Goal: Task Accomplishment & Management: Complete application form

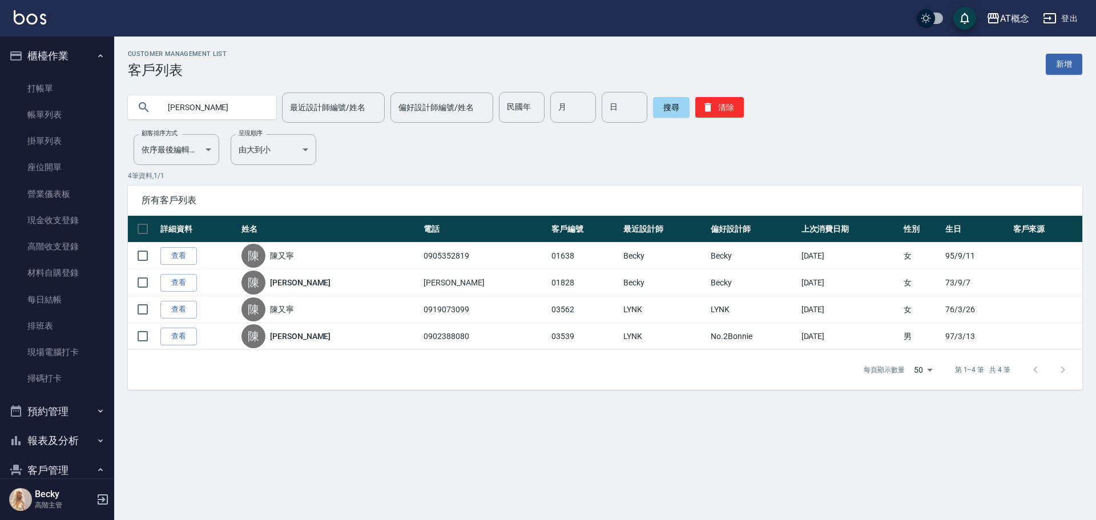
scroll to position [114, 0]
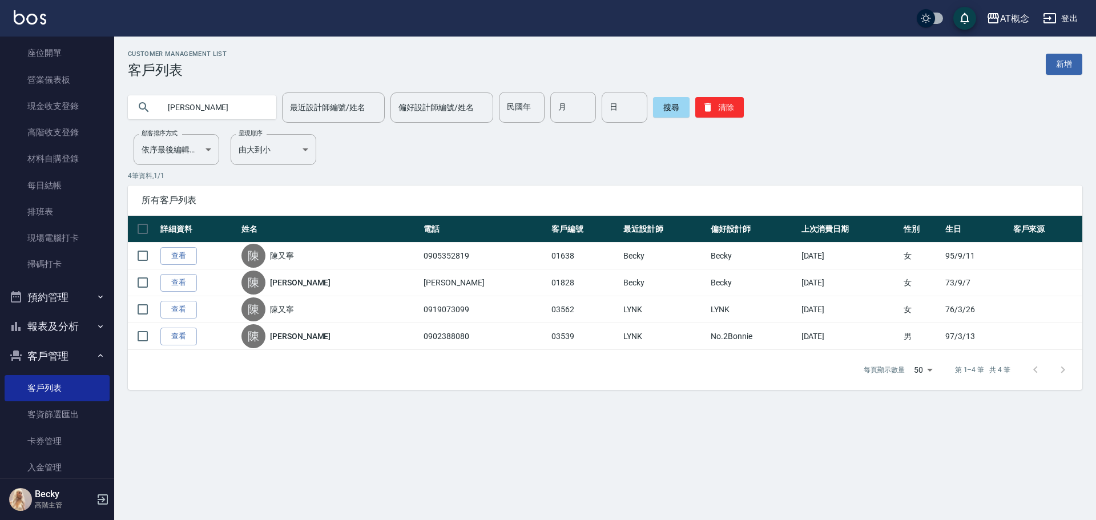
click at [213, 104] on input "[PERSON_NAME]" at bounding box center [213, 107] width 107 height 31
type input "陳"
click at [499, 108] on input "民國年" at bounding box center [522, 107] width 46 height 31
type input "88"
type input "8"
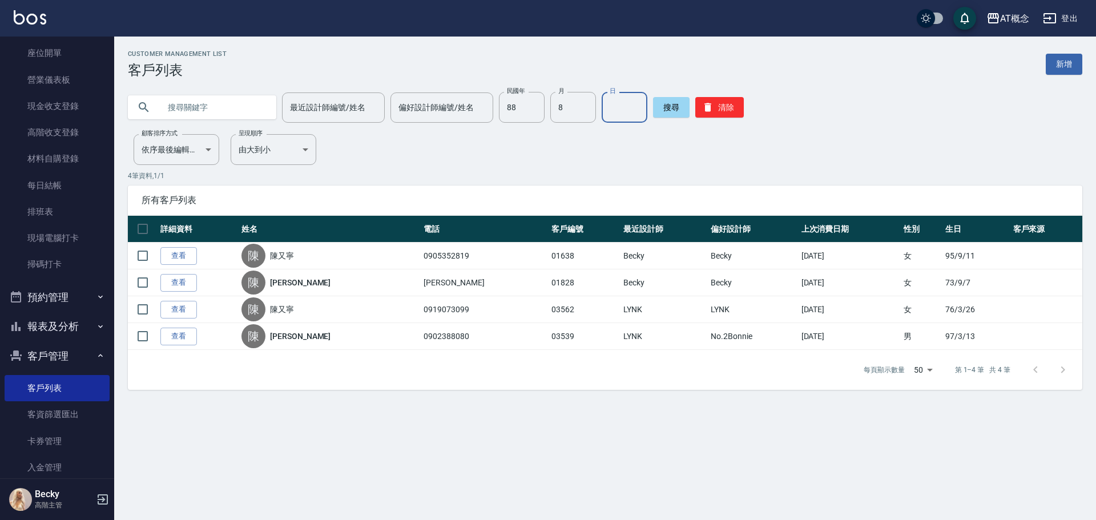
click at [625, 103] on input "日" at bounding box center [625, 107] width 46 height 31
type input "10"
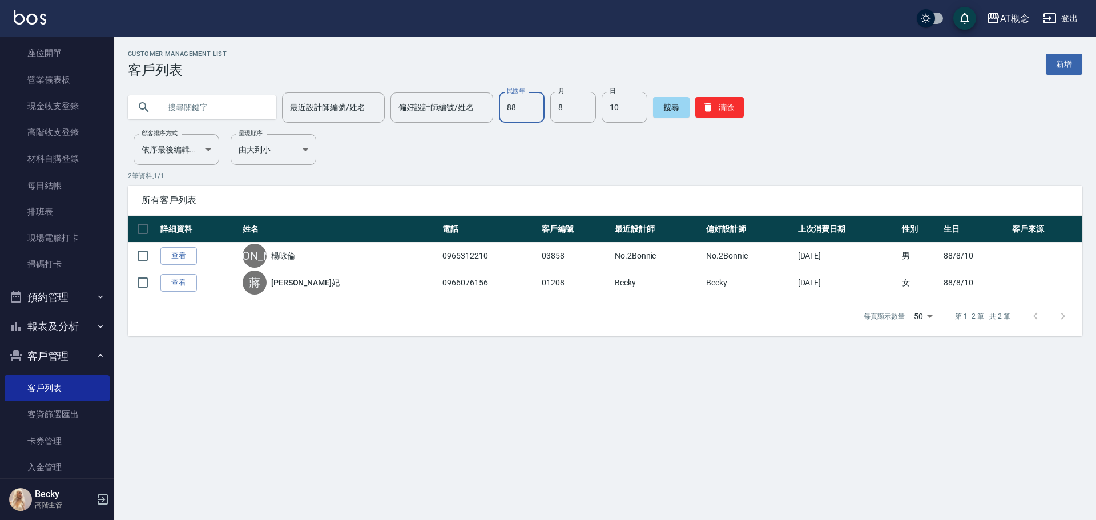
click at [529, 110] on input "88" at bounding box center [522, 107] width 46 height 31
type input "68"
type input "06"
type input "17"
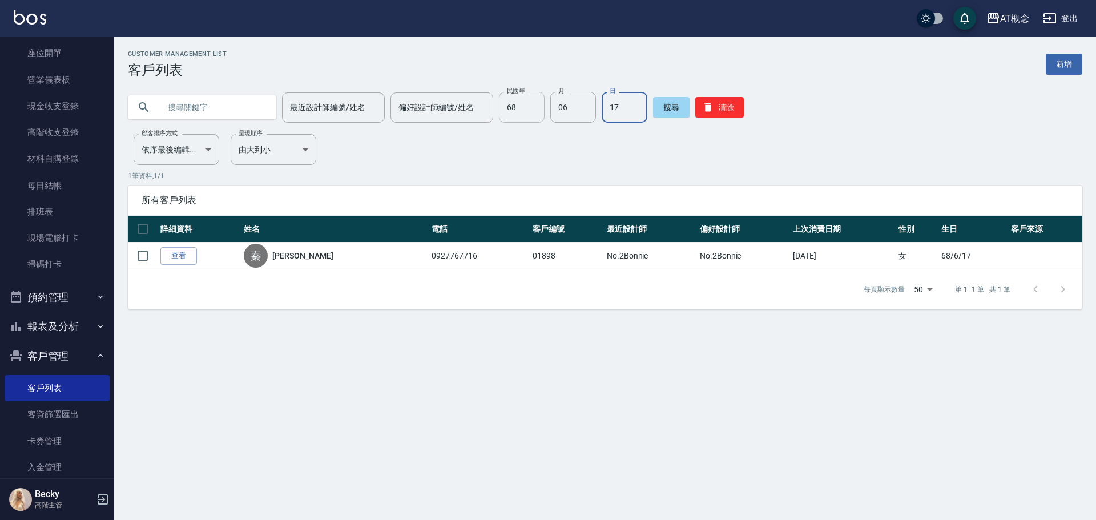
click at [524, 108] on input "68" at bounding box center [522, 107] width 46 height 31
type input "88"
type input "08"
type input "10"
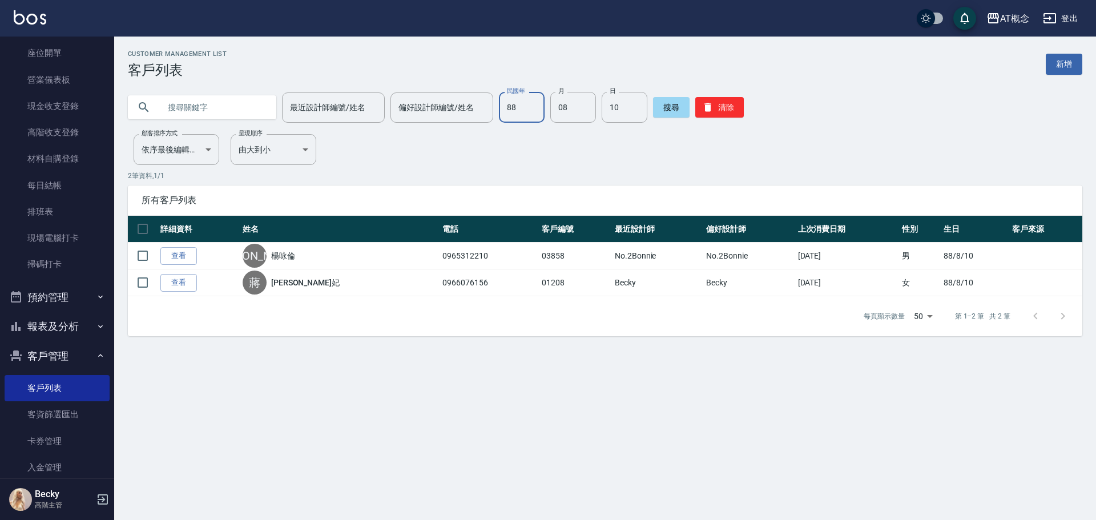
click at [529, 107] on input "88" at bounding box center [522, 107] width 46 height 31
type input "99"
type input "01"
type input "31"
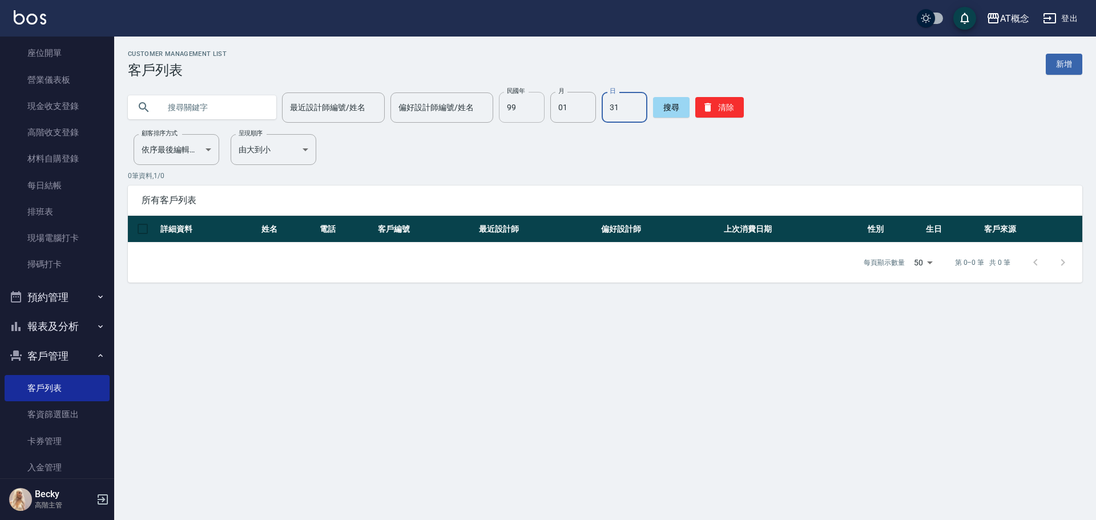
click at [529, 97] on input "99" at bounding box center [522, 107] width 46 height 31
type input "73"
type input "02"
type input "10"
